Goal: Task Accomplishment & Management: Use online tool/utility

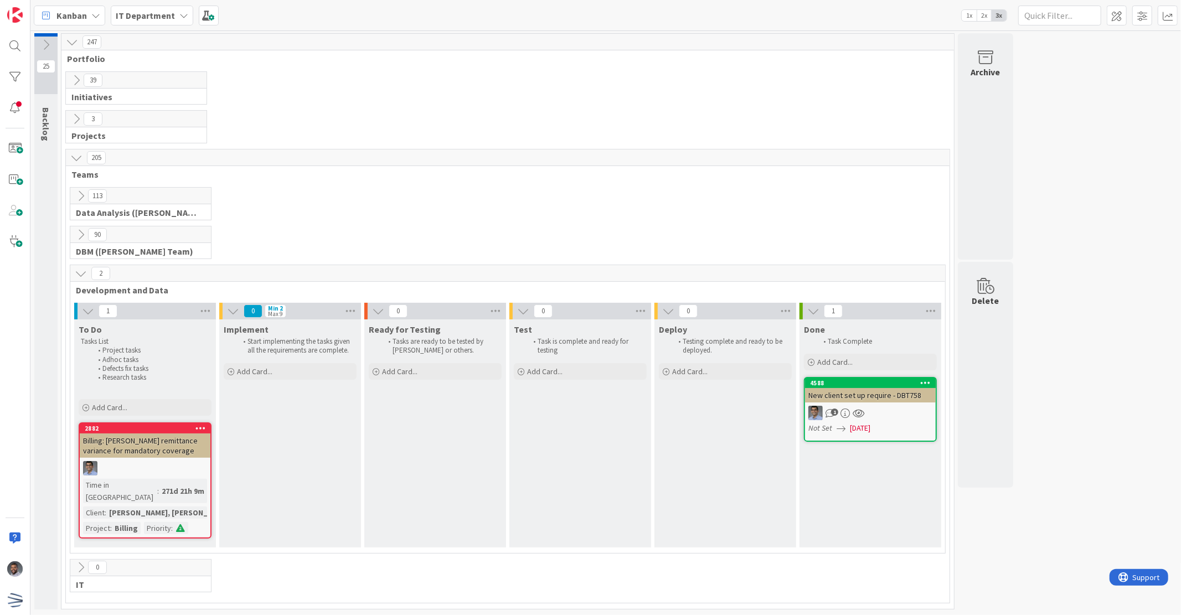
click at [79, 268] on icon at bounding box center [81, 273] width 12 height 12
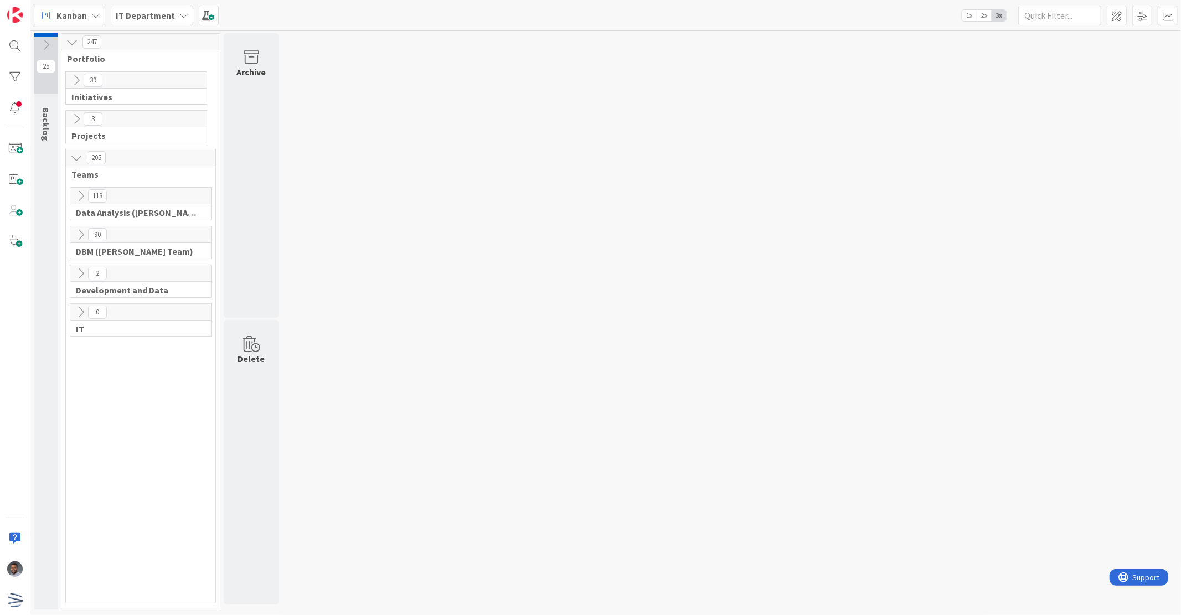
click at [84, 231] on icon at bounding box center [81, 235] width 12 height 12
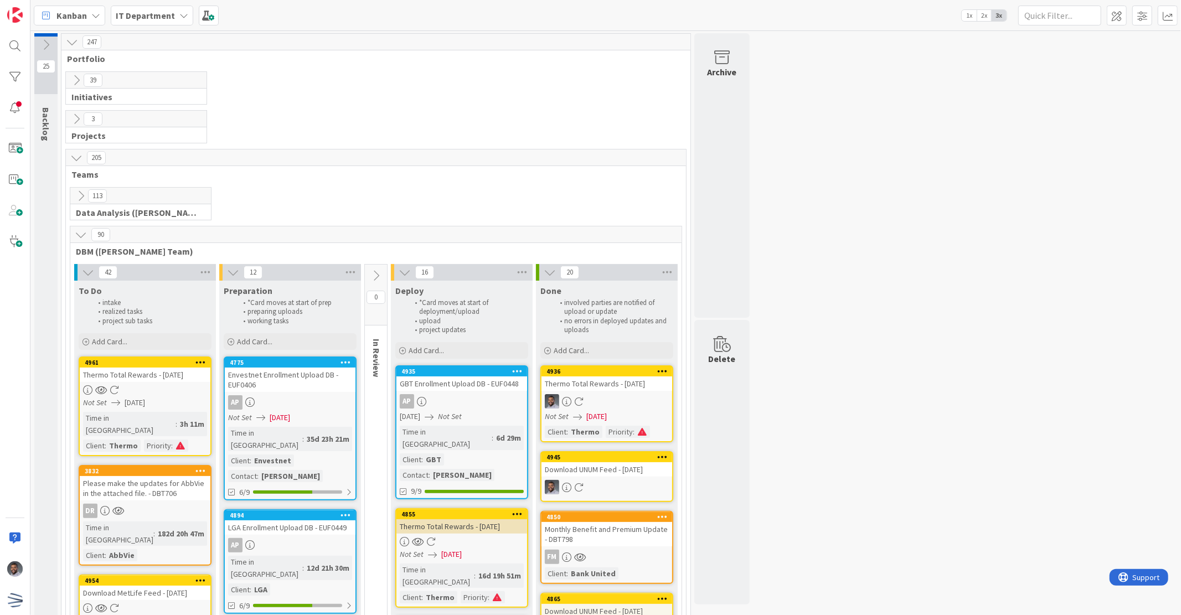
click at [974, 3] on div "Kanban IT Department 1x 2x 3x" at bounding box center [605, 15] width 1150 height 30
click at [974, 17] on input "text" at bounding box center [1059, 16] width 83 height 20
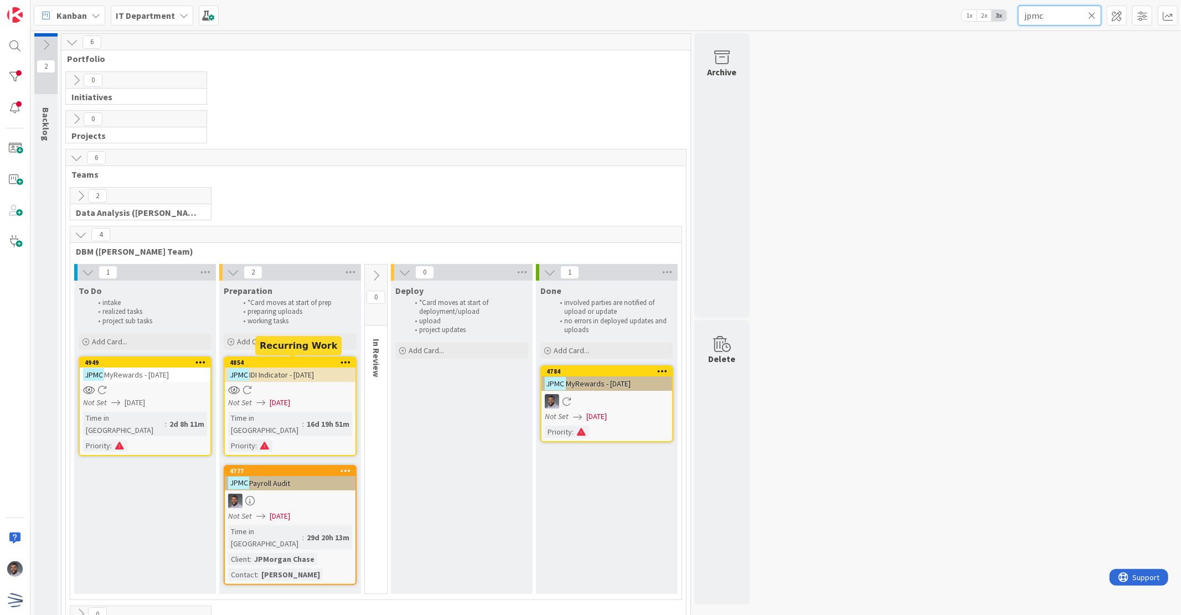
type input "jpmc"
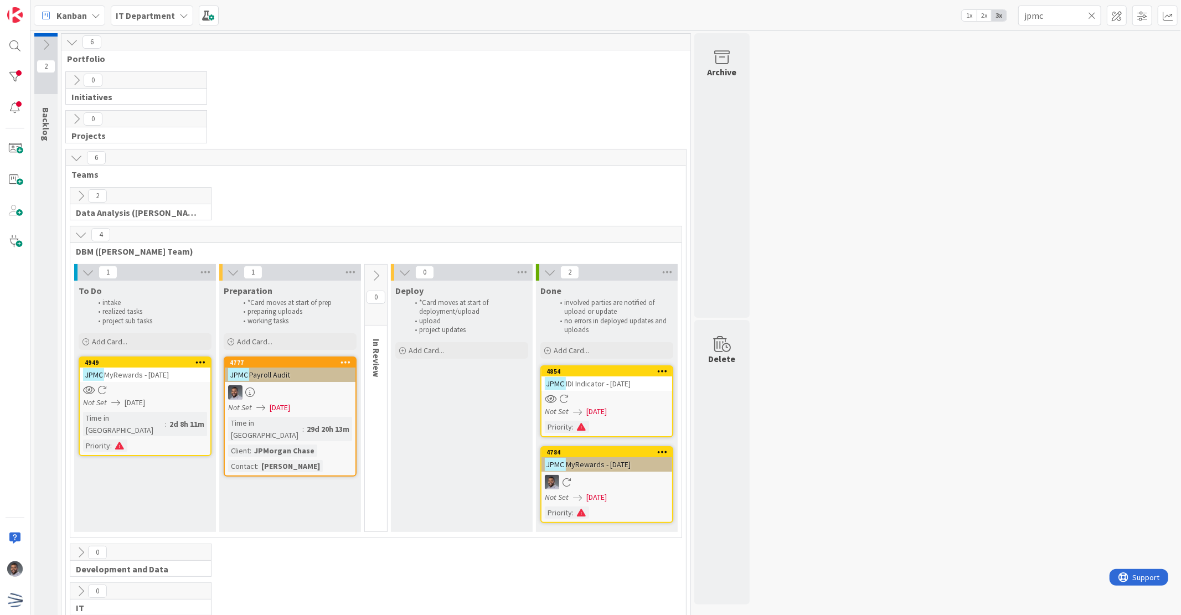
click at [170, 382] on link "4949 JPMC MyRewards - 08/11/2025 Not Set 08/16/2025 Time in Column : 2d 8h 11m …" at bounding box center [145, 406] width 133 height 100
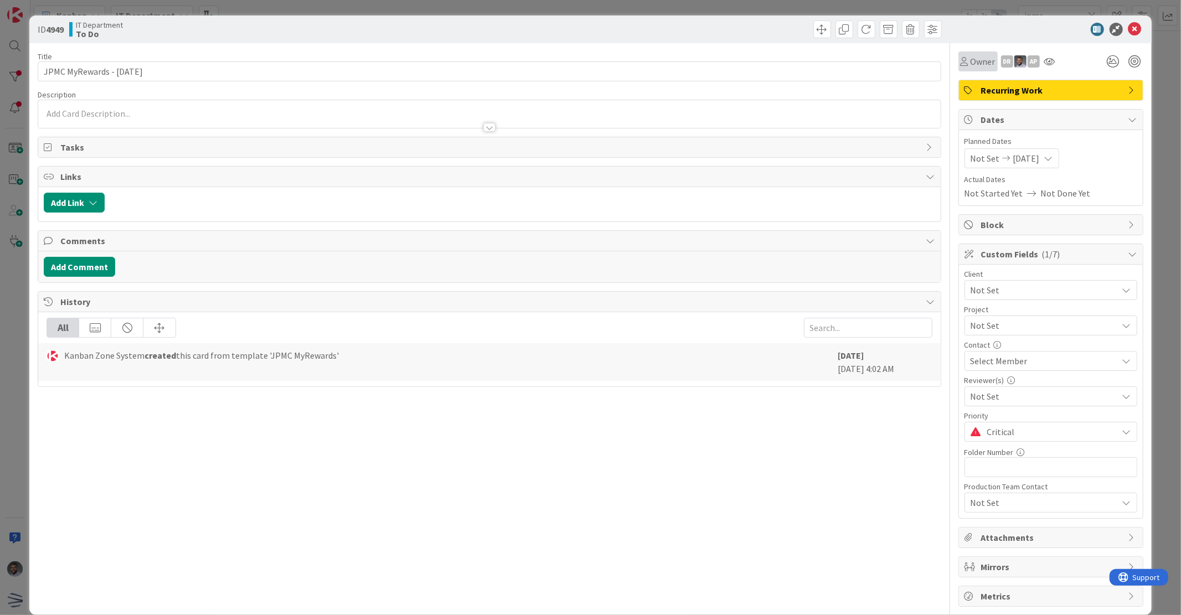
click at [969, 51] on div "Owner" at bounding box center [977, 61] width 39 height 20
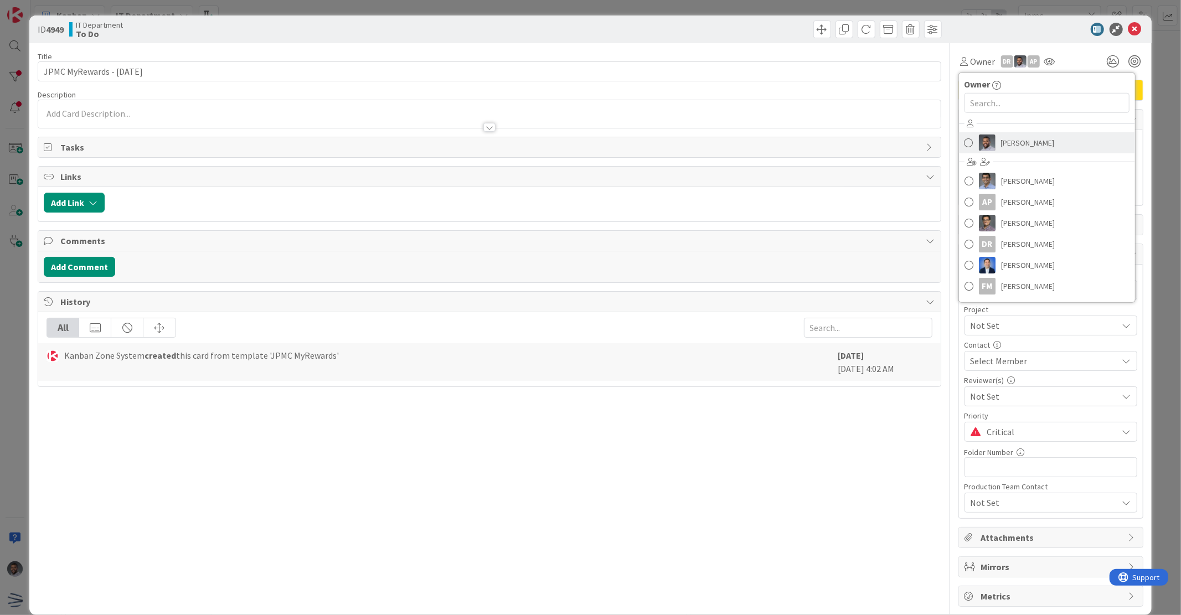
click at [974, 144] on img at bounding box center [987, 143] width 17 height 17
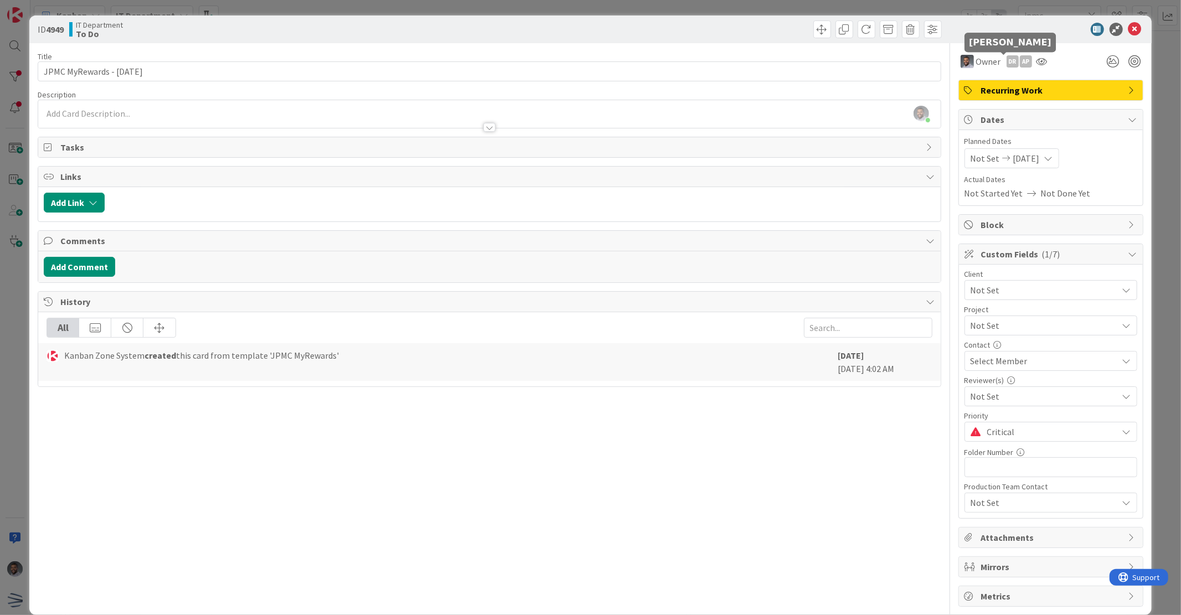
click at [974, 59] on div "DR" at bounding box center [1012, 61] width 12 height 12
click at [971, 83] on link "Remove" at bounding box center [973, 83] width 87 height 18
click at [974, 58] on div "AP" at bounding box center [1012, 61] width 12 height 12
click at [974, 75] on link "Remove" at bounding box center [973, 83] width 87 height 18
click at [974, 26] on icon at bounding box center [1134, 29] width 13 height 13
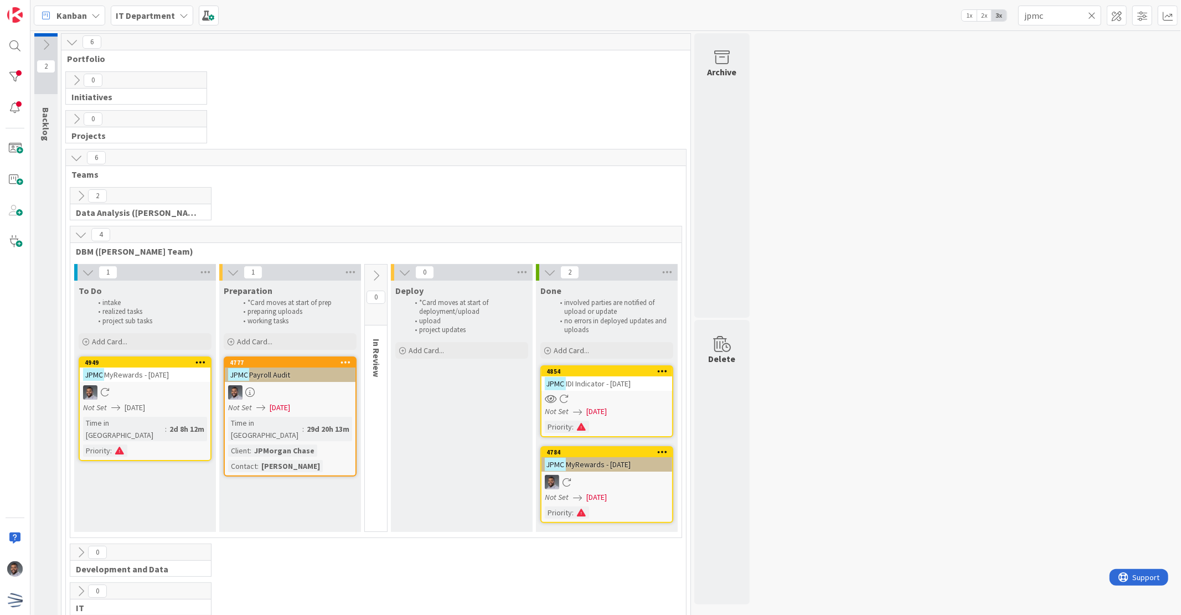
click at [974, 15] on icon at bounding box center [1092, 16] width 8 height 10
